Goal: Navigation & Orientation: Find specific page/section

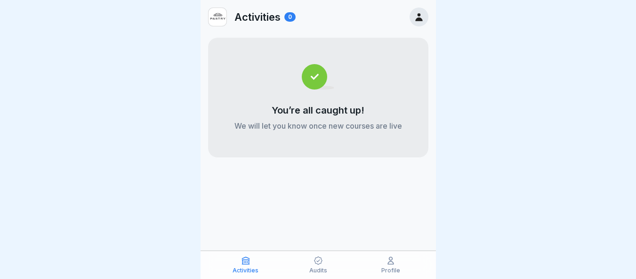
scroll to position [7, 0]
click at [251, 267] on p "Activities" at bounding box center [246, 270] width 26 height 7
click at [326, 269] on p "Audits" at bounding box center [318, 270] width 18 height 7
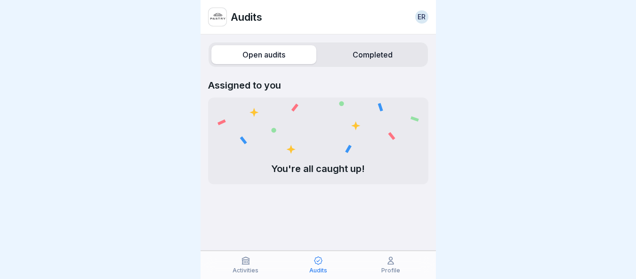
scroll to position [7, 0]
click at [363, 42] on div "Open audits Completed" at bounding box center [318, 54] width 220 height 25
click at [361, 50] on label "Completed" at bounding box center [372, 54] width 105 height 19
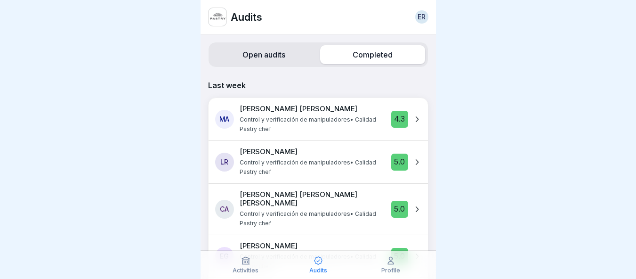
click at [271, 59] on label "Open audits" at bounding box center [263, 54] width 105 height 19
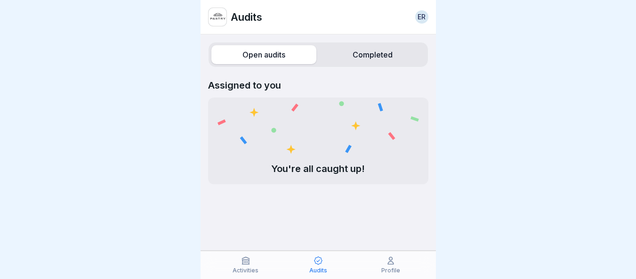
click at [312, 263] on div "Audits" at bounding box center [318, 265] width 68 height 18
click at [380, 266] on div "Profile" at bounding box center [391, 265] width 68 height 18
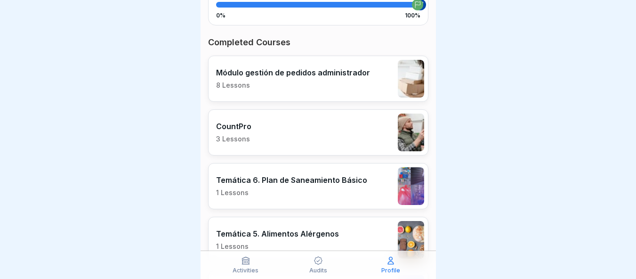
scroll to position [235, 0]
click at [352, 71] on p "Módulo gestión de pedidos administrador" at bounding box center [293, 71] width 154 height 9
